Goal: Information Seeking & Learning: Learn about a topic

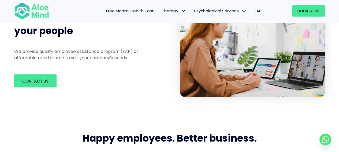
scroll to position [214, 0]
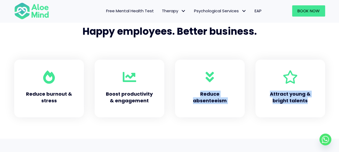
drag, startPoint x: 197, startPoint y: 95, endPoint x: 309, endPoint y: 102, distance: 111.6
click at [309, 102] on div "Reduce burnout & stress Boost productivity & engagement Reduce absenteeism Attr…" at bounding box center [169, 89] width 321 height 58
copy div "Reduce absenteeism Attract young & bright talents"
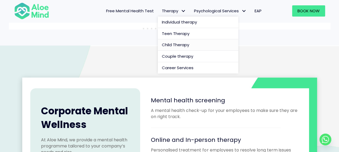
scroll to position [482, 0]
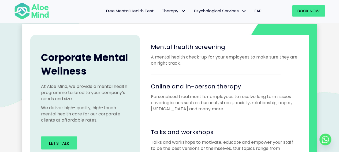
click at [97, 76] on h2 "Corporate Mental Wellness" at bounding box center [85, 64] width 89 height 27
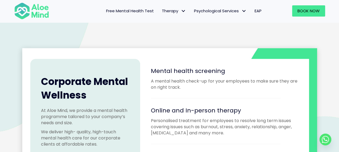
scroll to position [455, 0]
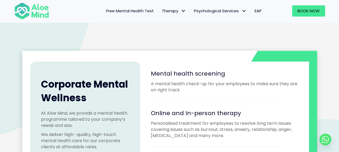
drag, startPoint x: 151, startPoint y: 73, endPoint x: 225, endPoint y: 73, distance: 74.4
click at [225, 73] on h4 "Mental health screening" at bounding box center [224, 74] width 147 height 8
copy span "Mental health screening"
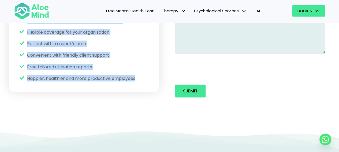
scroll to position [776, 0]
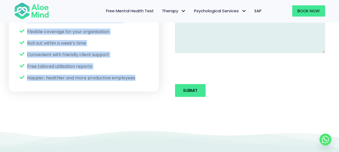
drag, startPoint x: 22, startPoint y: 32, endPoint x: 139, endPoint y: 78, distance: 126.0
click at [139, 78] on div "Why work with us Pay per usage No monthly fixed fees or minimum sessions Qualit…" at bounding box center [84, 10] width 150 height 161
copy div "Why work with us Pay per usage No monthly fixed fees or minimum sessions Qualit…"
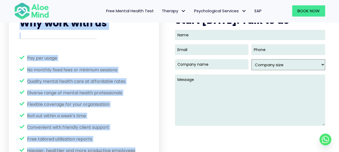
scroll to position [696, 0]
